Goal: Find specific page/section

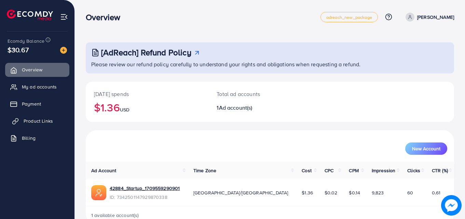
click at [32, 117] on span "Product Links" at bounding box center [38, 120] width 29 height 7
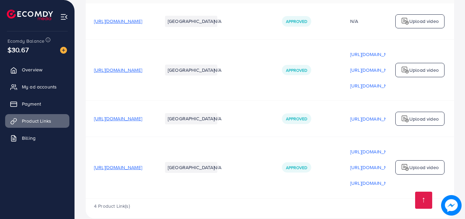
scroll to position [102, 0]
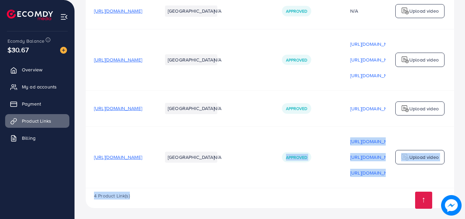
drag, startPoint x: 316, startPoint y: 186, endPoint x: 330, endPoint y: 199, distance: 18.8
click at [330, 199] on div "Product URLs Target markets Reason rejected Status Product video Status video A…" at bounding box center [270, 91] width 368 height 232
click at [330, 199] on div "4 Product Link(s)" at bounding box center [270, 198] width 368 height 20
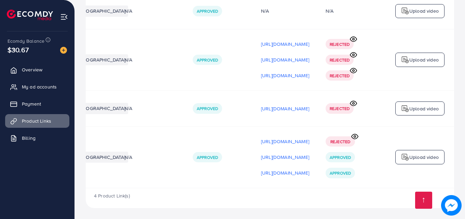
scroll to position [0, 173]
